Goal: Task Accomplishment & Management: Manage account settings

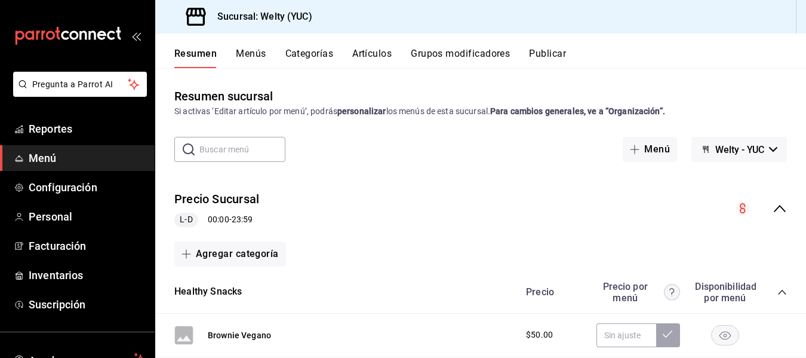
click at [381, 55] on button "Artículos" at bounding box center [371, 58] width 39 height 20
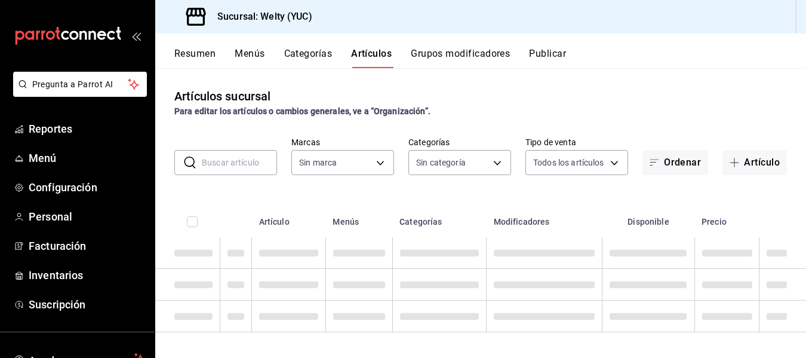
type input "1ad8eb31-3383-4237-a253-8f1c2e483594"
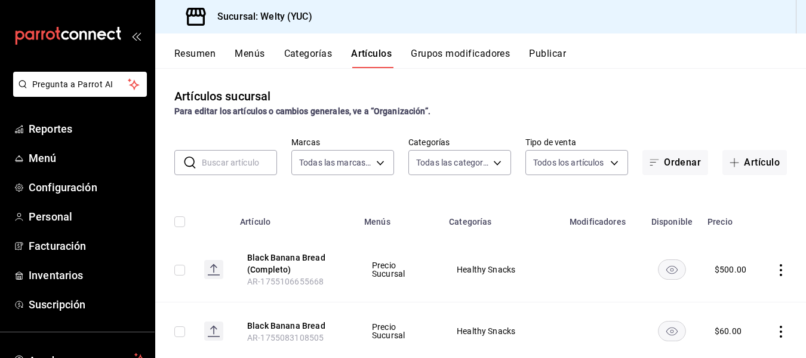
type input "8ce14af3-9848-4d15-888d-d6db1c110dbc,ef7ee0d4-1114-4b71-a4f5-f39a2edd56b3,630ea…"
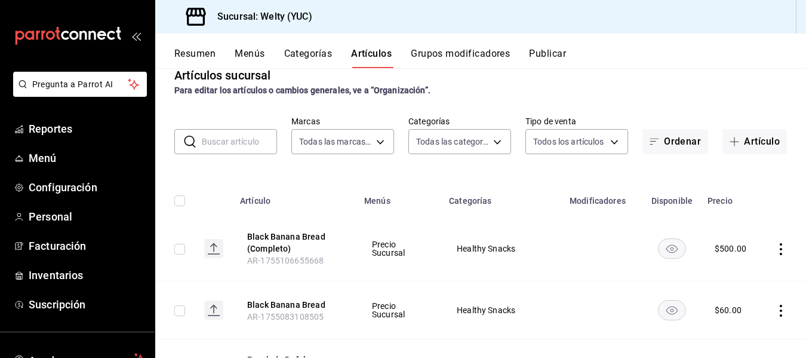
scroll to position [20, 0]
click at [223, 136] on input "text" at bounding box center [239, 142] width 75 height 24
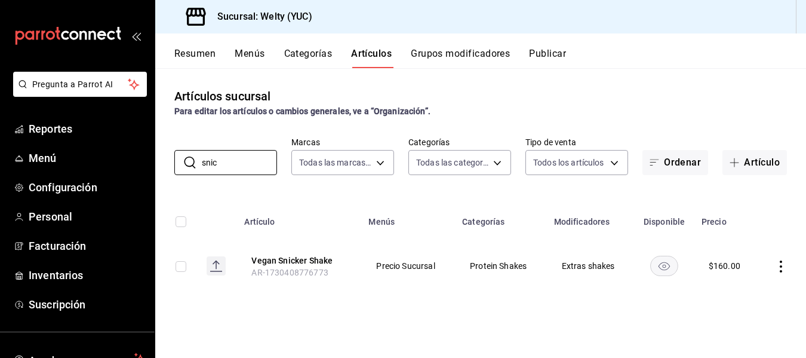
scroll to position [0, 0]
type input "snic"
click at [781, 263] on icon "actions" at bounding box center [781, 266] width 12 height 12
click at [744, 279] on span "Editar" at bounding box center [745, 277] width 31 height 13
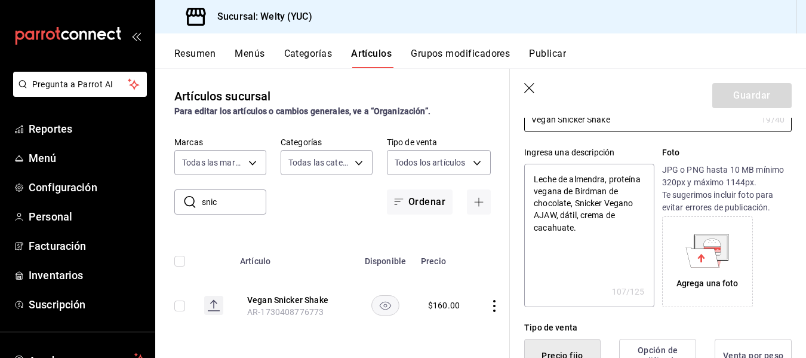
scroll to position [93, 0]
type textarea "x"
click at [596, 228] on textarea "Leche de almendra, proteína vegana de Birdman de chocolate, Snicker Vegano AJAW…" at bounding box center [589, 234] width 130 height 143
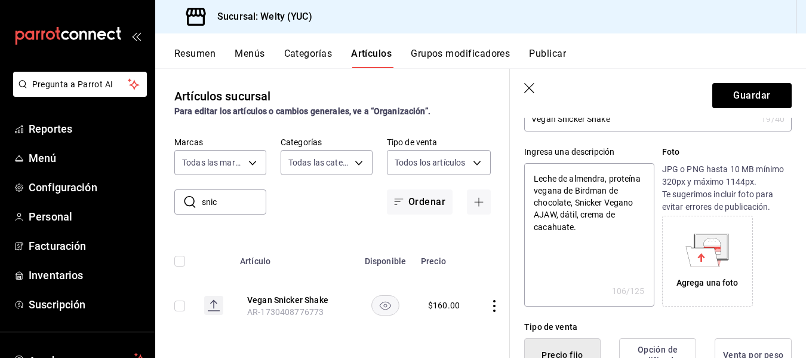
type textarea "Leche de almendra, proteína vegana de Birdman de chocolate, Snicker Vegano AJAW…"
type textarea "x"
type textarea "Leche de almendra, proteína vegana de Birdman de"
type textarea "x"
type textarea "Leche de almendra, proteína ve"
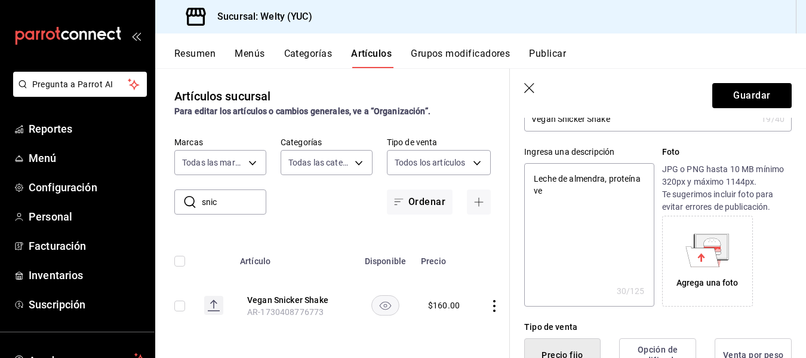
type textarea "x"
drag, startPoint x: 545, startPoint y: 191, endPoint x: 532, endPoint y: 177, distance: 19.0
click at [532, 177] on textarea "Leche de almendra, proteína ve" at bounding box center [589, 234] width 130 height 143
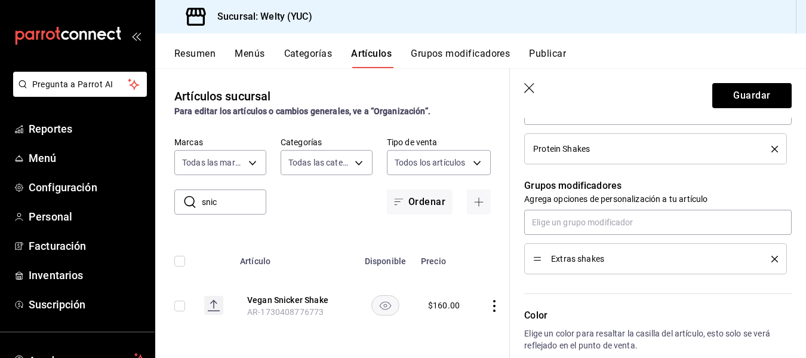
scroll to position [525, 0]
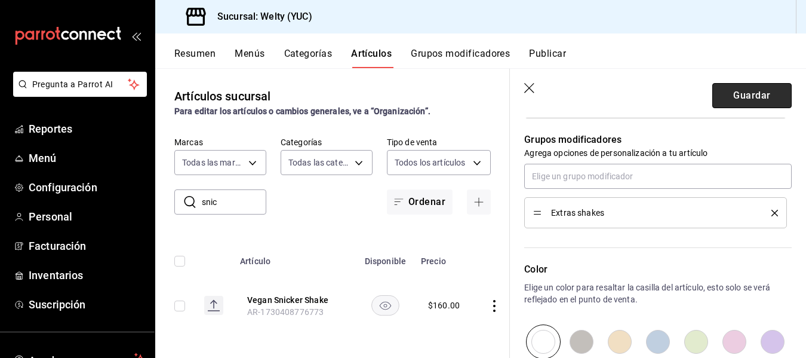
click at [750, 89] on button "Guardar" at bounding box center [752, 95] width 79 height 25
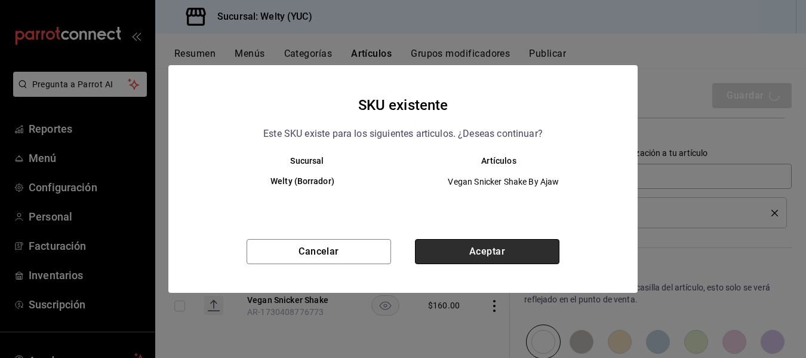
click at [510, 247] on button "Aceptar" at bounding box center [487, 251] width 145 height 25
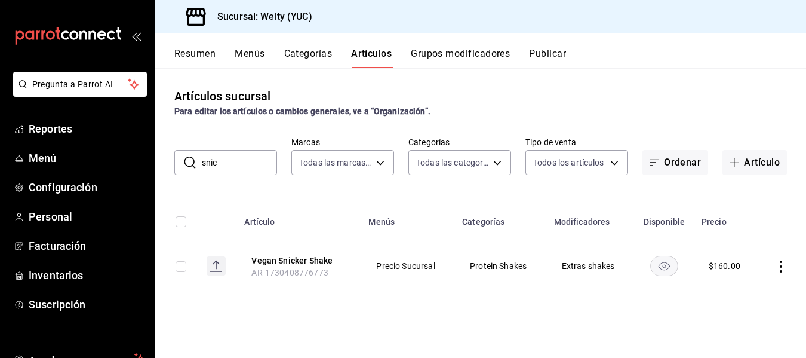
click at [782, 266] on icon "actions" at bounding box center [781, 266] width 2 height 12
click at [736, 281] on span "Editar" at bounding box center [745, 277] width 31 height 13
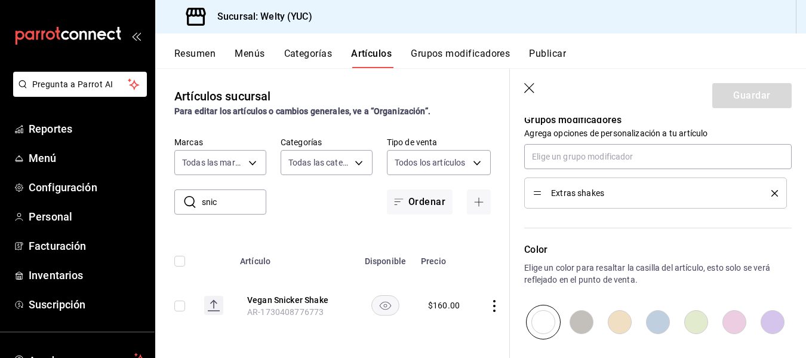
scroll to position [545, 0]
click at [528, 87] on icon "button" at bounding box center [529, 88] width 10 height 10
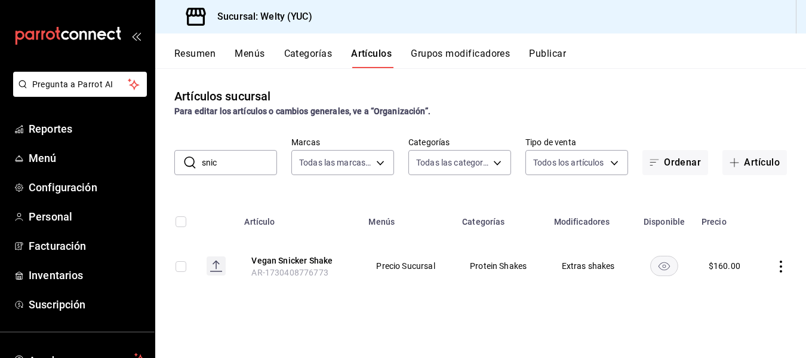
click at [528, 87] on div "Artículos sucursal Para editar los artículos o cambios generales, ve a “Organiz…" at bounding box center [480, 212] width 651 height 289
